Goal: Task Accomplishment & Management: Manage account settings

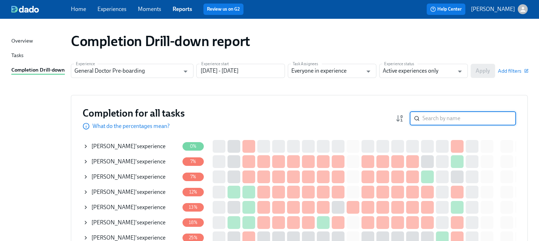
click at [458, 121] on input "search" at bounding box center [470, 118] width 94 height 14
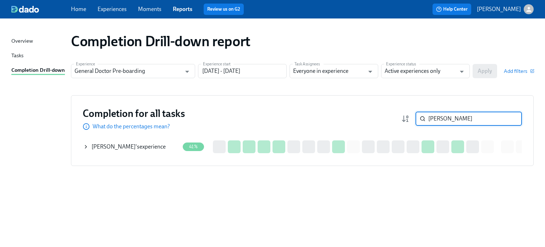
type input "[PERSON_NAME]"
click at [129, 144] on span "[PERSON_NAME]" at bounding box center [114, 146] width 44 height 7
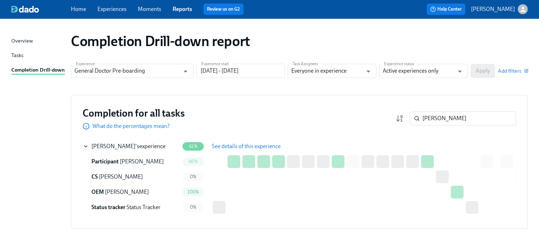
click at [240, 148] on span "See details of this experience" at bounding box center [246, 146] width 69 height 7
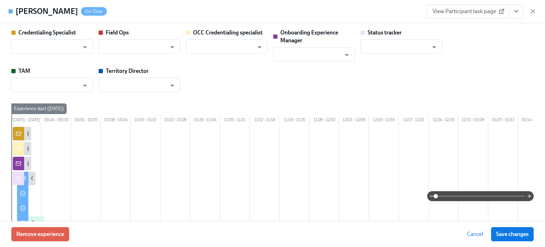
type input "[PERSON_NAME]"
type input "Status Tracker"
type input "[PERSON_NAME]"
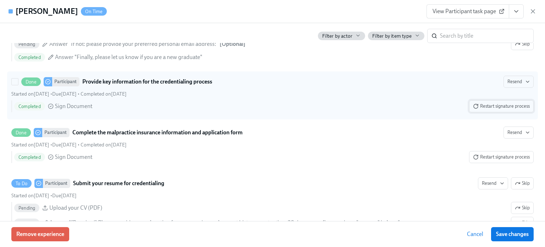
scroll to position [887, 0]
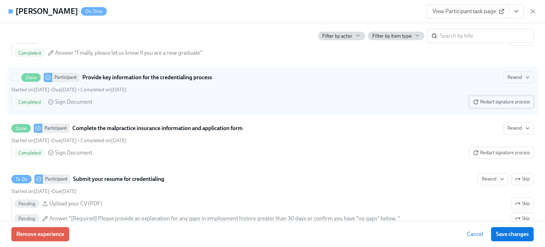
click at [491, 105] on span "Restart signature process" at bounding box center [501, 101] width 57 height 7
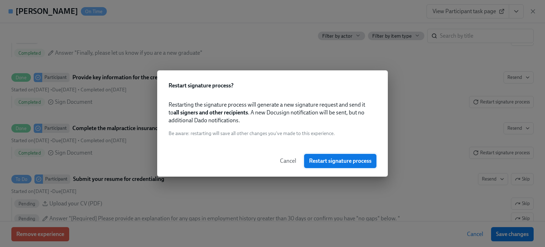
click at [333, 162] on span "Restart signature process" at bounding box center [340, 160] width 62 height 7
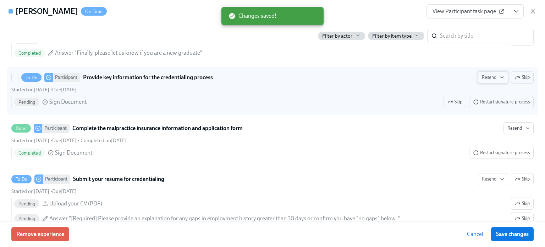
click at [488, 81] on span "Resend" at bounding box center [493, 77] width 22 height 7
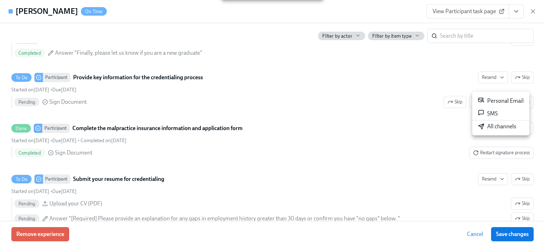
click at [491, 126] on div "All channels" at bounding box center [497, 126] width 38 height 8
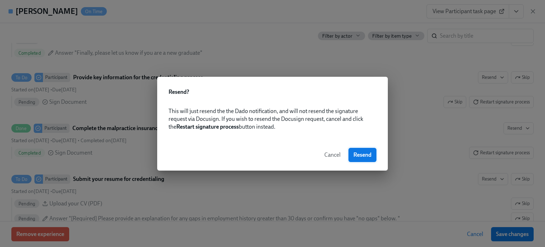
click at [364, 154] on span "Resend" at bounding box center [362, 154] width 18 height 7
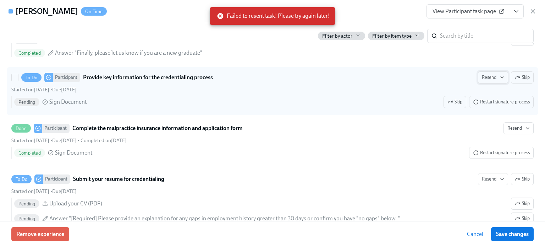
click at [485, 81] on span "Resend" at bounding box center [493, 77] width 22 height 7
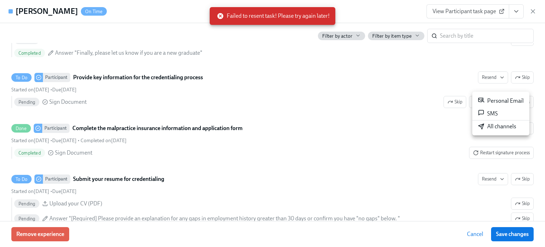
click at [492, 123] on div "All channels" at bounding box center [497, 126] width 38 height 8
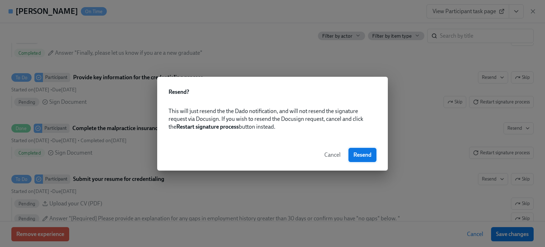
click at [359, 152] on span "Resend" at bounding box center [362, 154] width 18 height 7
click at [305, 154] on span "Cancel" at bounding box center [309, 154] width 16 height 7
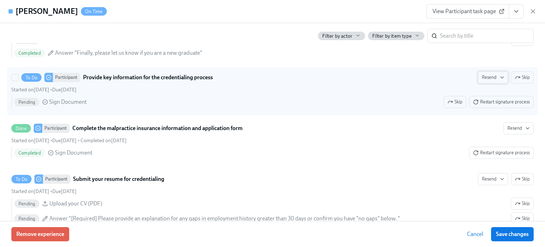
click at [484, 81] on span "Resend" at bounding box center [493, 77] width 22 height 7
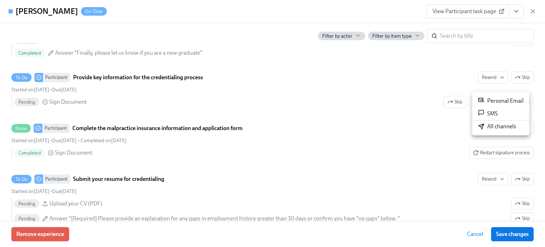
click at [491, 102] on div "Personal Email" at bounding box center [501, 100] width 46 height 9
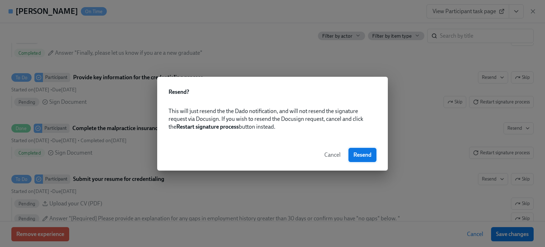
click at [360, 155] on span "Resend" at bounding box center [362, 154] width 18 height 7
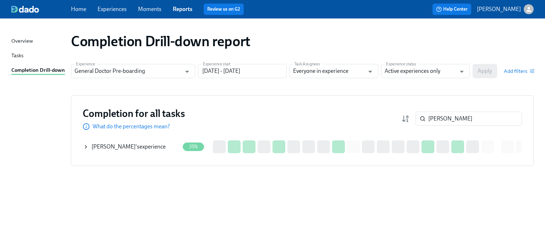
click at [111, 143] on div "[PERSON_NAME] 's experience" at bounding box center [131, 146] width 96 height 14
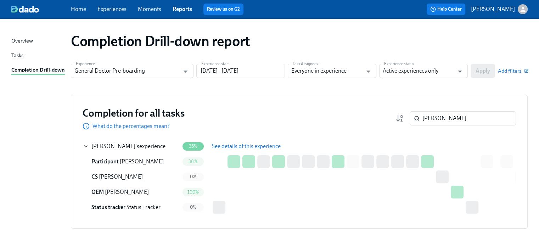
click at [238, 143] on span "See details of this experience" at bounding box center [246, 146] width 69 height 7
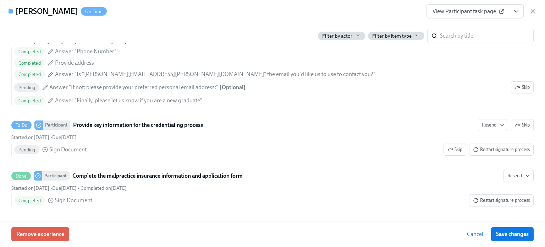
scroll to position [851, 0]
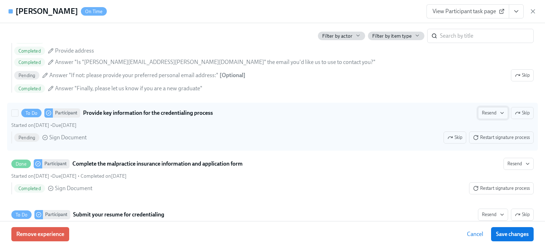
click at [491, 116] on span "Resend" at bounding box center [493, 112] width 22 height 7
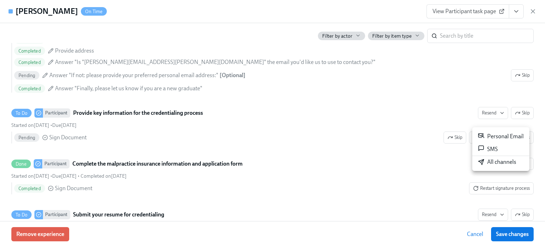
click at [496, 135] on div "Personal Email" at bounding box center [501, 136] width 46 height 9
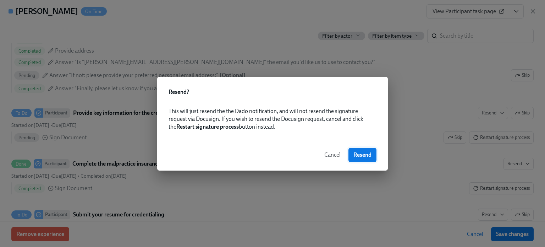
click at [365, 152] on span "Resend" at bounding box center [362, 154] width 18 height 7
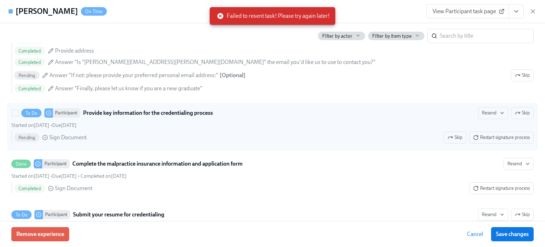
scroll to position [887, 0]
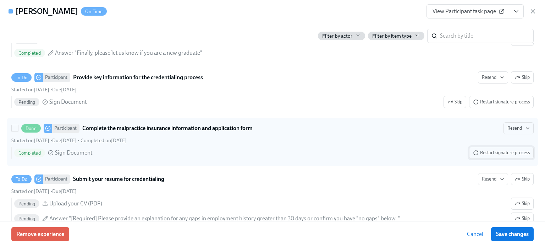
click at [493, 156] on span "Restart signature process" at bounding box center [501, 152] width 57 height 7
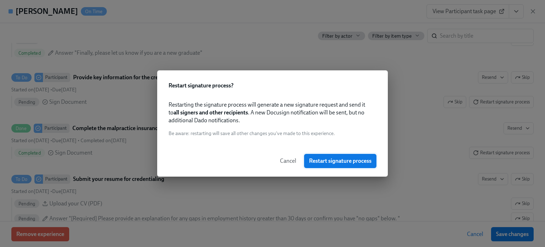
click at [330, 160] on span "Restart signature process" at bounding box center [340, 160] width 62 height 7
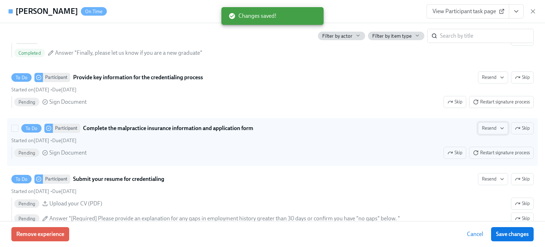
click at [490, 132] on span "Resend" at bounding box center [493, 127] width 22 height 7
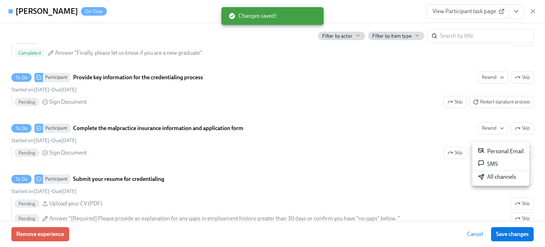
click at [493, 151] on div "Personal Email" at bounding box center [501, 151] width 46 height 9
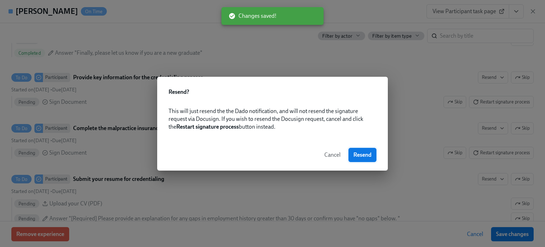
click at [358, 157] on span "Resend" at bounding box center [362, 154] width 18 height 7
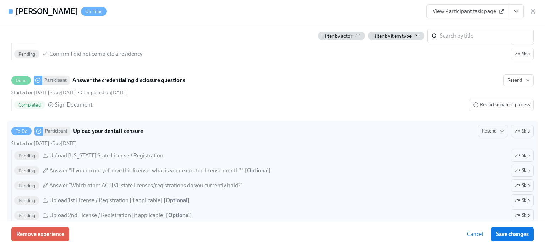
scroll to position [1170, 0]
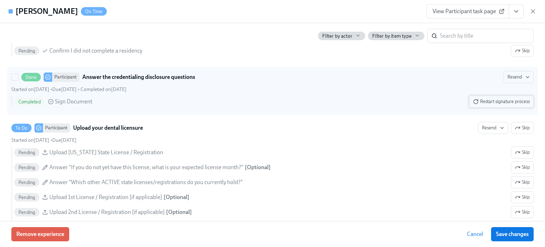
click at [494, 105] on span "Restart signature process" at bounding box center [501, 101] width 57 height 7
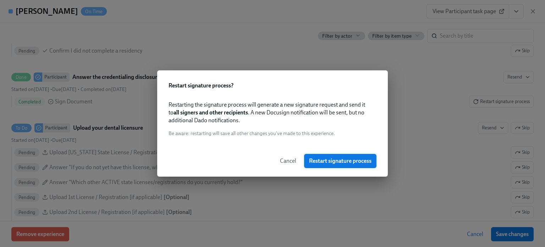
click at [332, 164] on span "Restart signature process" at bounding box center [340, 160] width 62 height 7
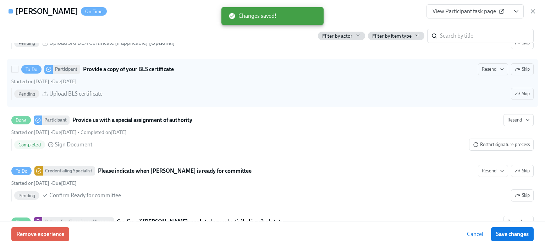
scroll to position [1561, 0]
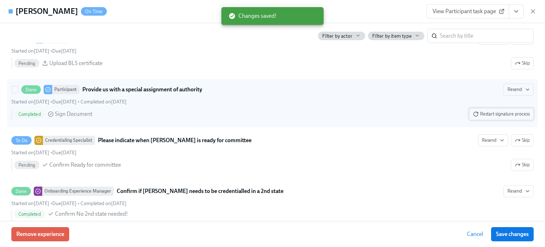
click at [489, 115] on span "Restart signature process" at bounding box center [501, 113] width 57 height 7
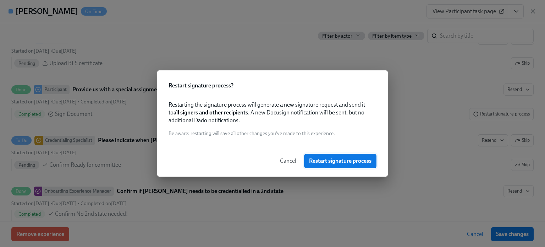
click at [352, 159] on span "Restart signature process" at bounding box center [340, 160] width 62 height 7
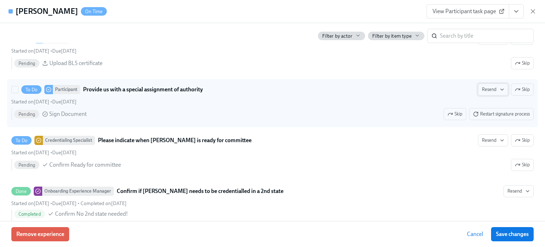
click at [488, 93] on span "Resend" at bounding box center [493, 89] width 22 height 7
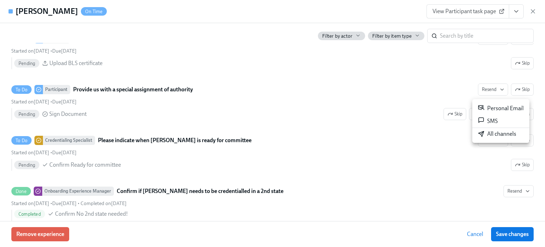
click at [494, 134] on div "All channels" at bounding box center [497, 134] width 38 height 8
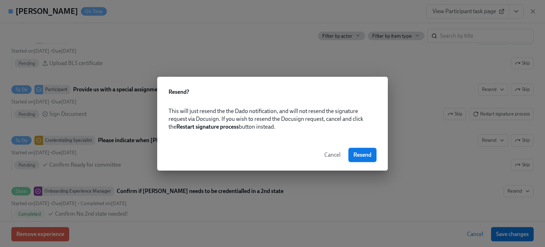
click at [366, 151] on span "Resend" at bounding box center [362, 154] width 18 height 7
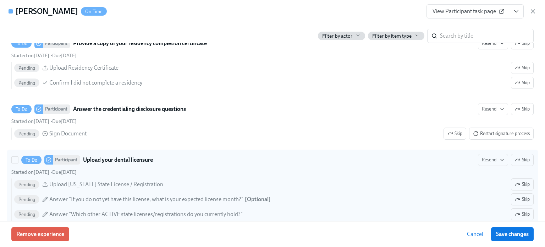
scroll to position [1135, 0]
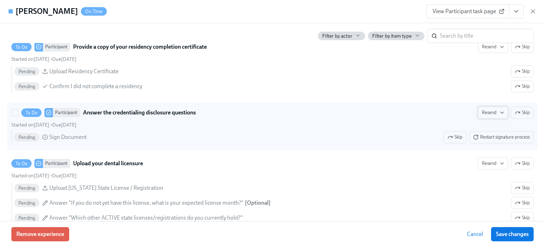
click at [485, 116] on span "Resend" at bounding box center [493, 112] width 22 height 7
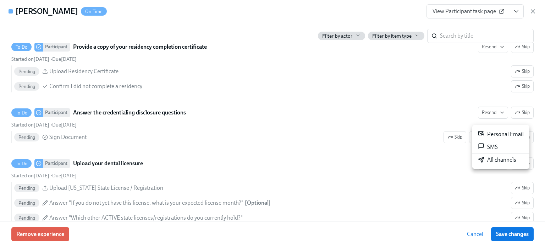
click at [494, 162] on div "All channels" at bounding box center [497, 160] width 38 height 8
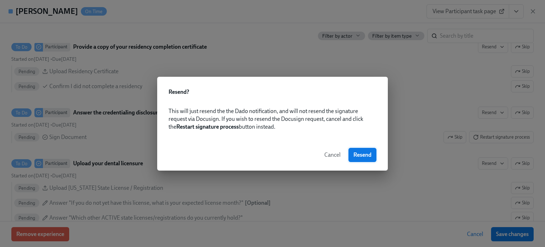
drag, startPoint x: 355, startPoint y: 164, endPoint x: 358, endPoint y: 156, distance: 8.6
click at [355, 164] on div "Cancel Resend" at bounding box center [272, 154] width 231 height 31
click at [359, 152] on span "Resend" at bounding box center [362, 154] width 18 height 7
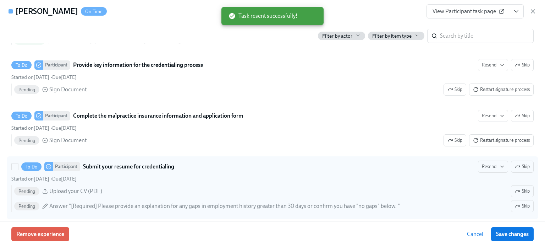
scroll to position [887, 0]
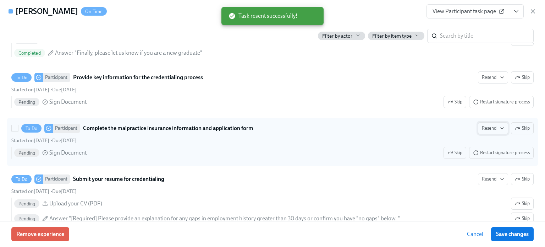
click at [486, 132] on button "Resend" at bounding box center [493, 128] width 30 height 12
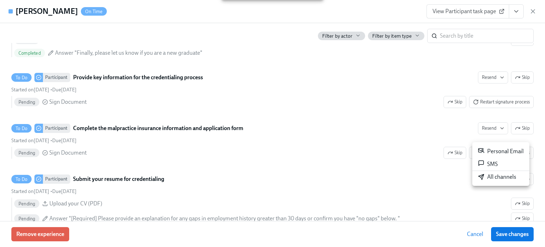
click at [489, 177] on div "All channels" at bounding box center [497, 177] width 38 height 8
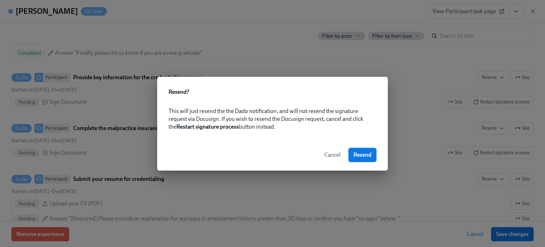
click at [365, 152] on span "Resend" at bounding box center [362, 154] width 18 height 7
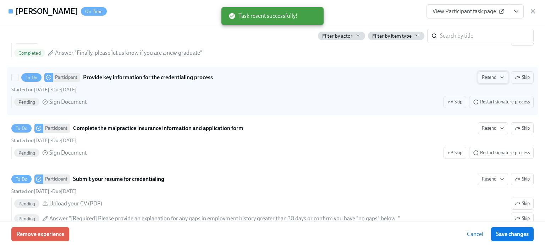
click at [484, 81] on span "Resend" at bounding box center [493, 77] width 22 height 7
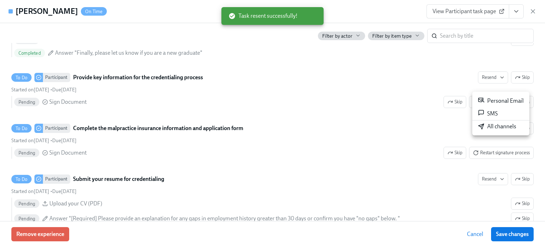
click at [489, 124] on div "All channels" at bounding box center [497, 126] width 38 height 8
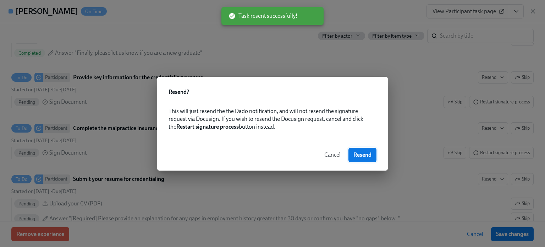
click at [366, 155] on span "Resend" at bounding box center [362, 154] width 18 height 7
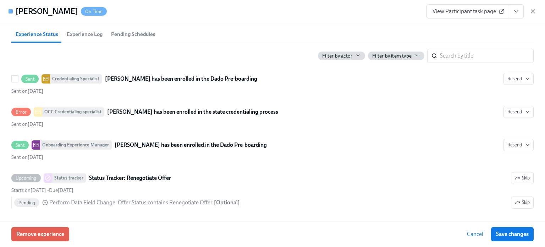
scroll to position [390, 0]
